Goal: Check status

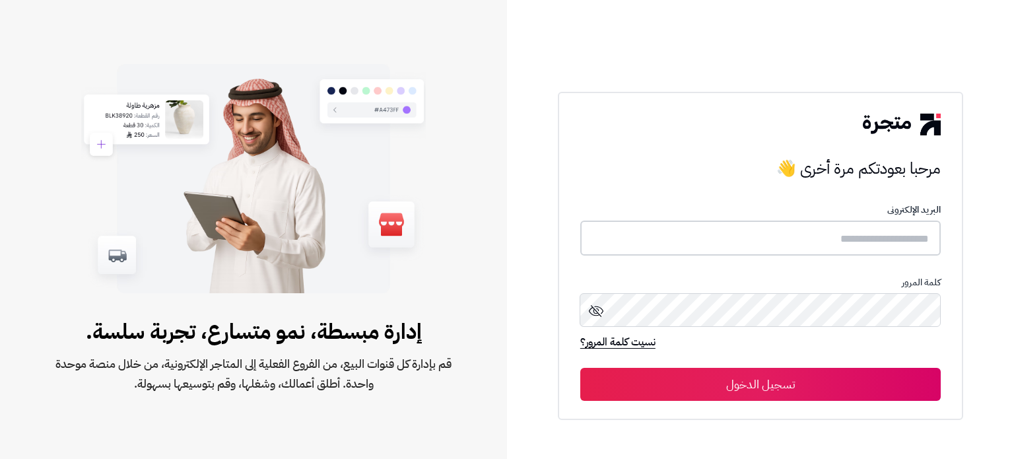
type input "**********"
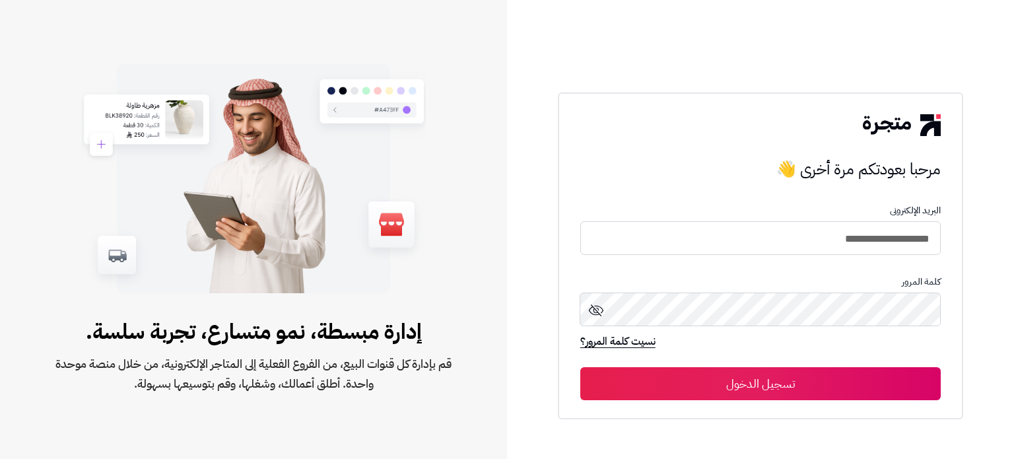
click at [782, 387] on button "تسجيل الدخول" at bounding box center [760, 383] width 360 height 33
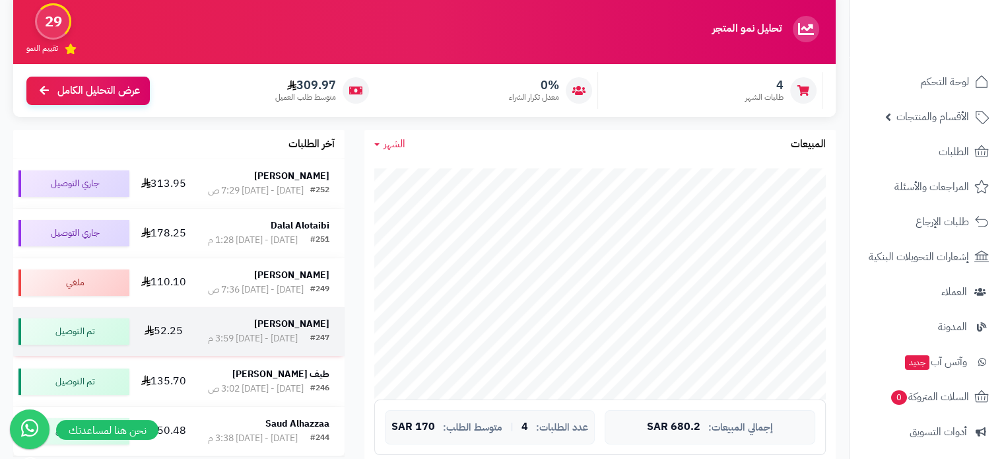
scroll to position [114, 0]
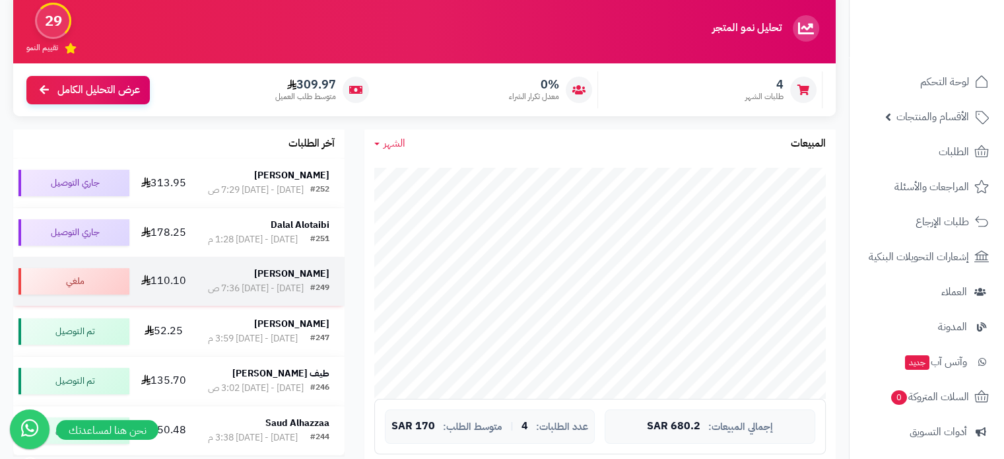
click at [249, 295] on div "الأربعاء - ٦ أغسطس ٢٠٢٥ - 7:36 ص" at bounding box center [256, 288] width 96 height 13
